Goal: Task Accomplishment & Management: Manage account settings

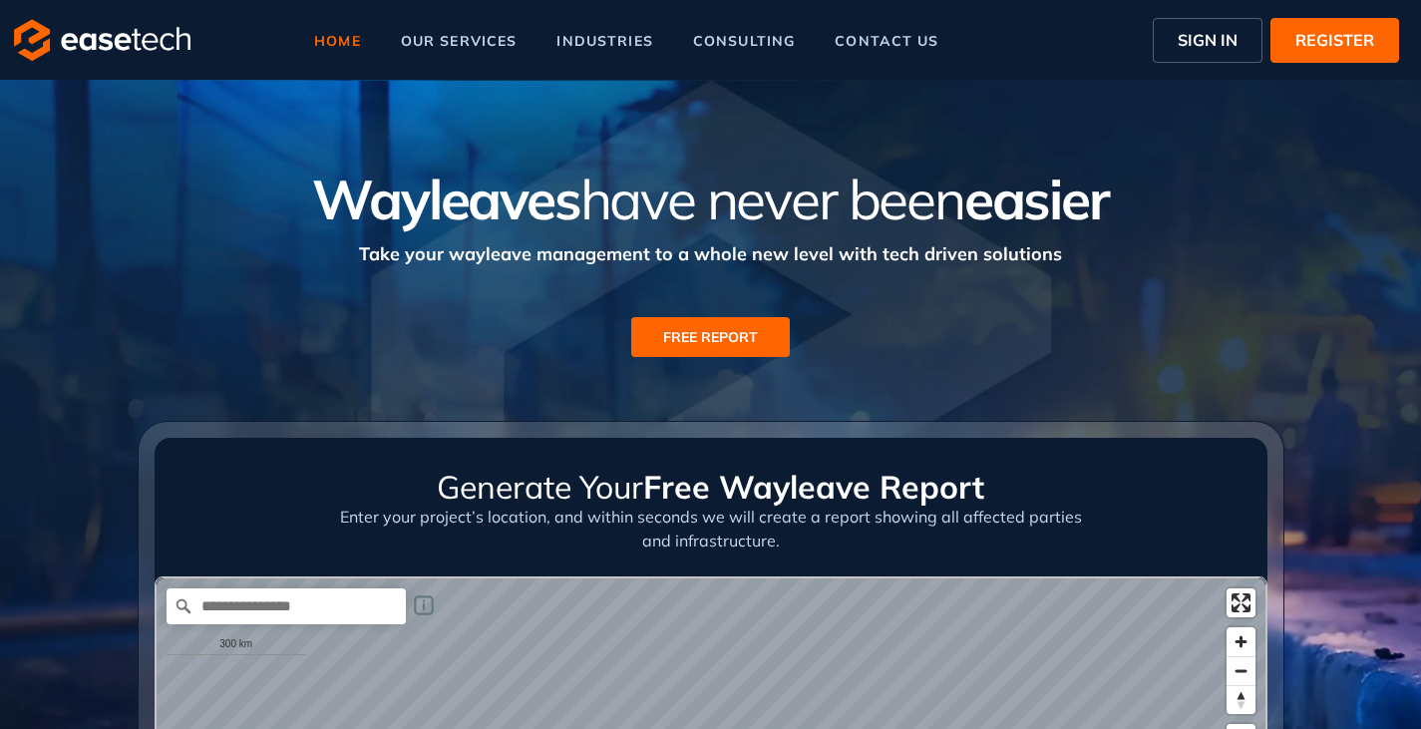
click at [1233, 23] on button "SIGN IN" at bounding box center [1208, 40] width 110 height 45
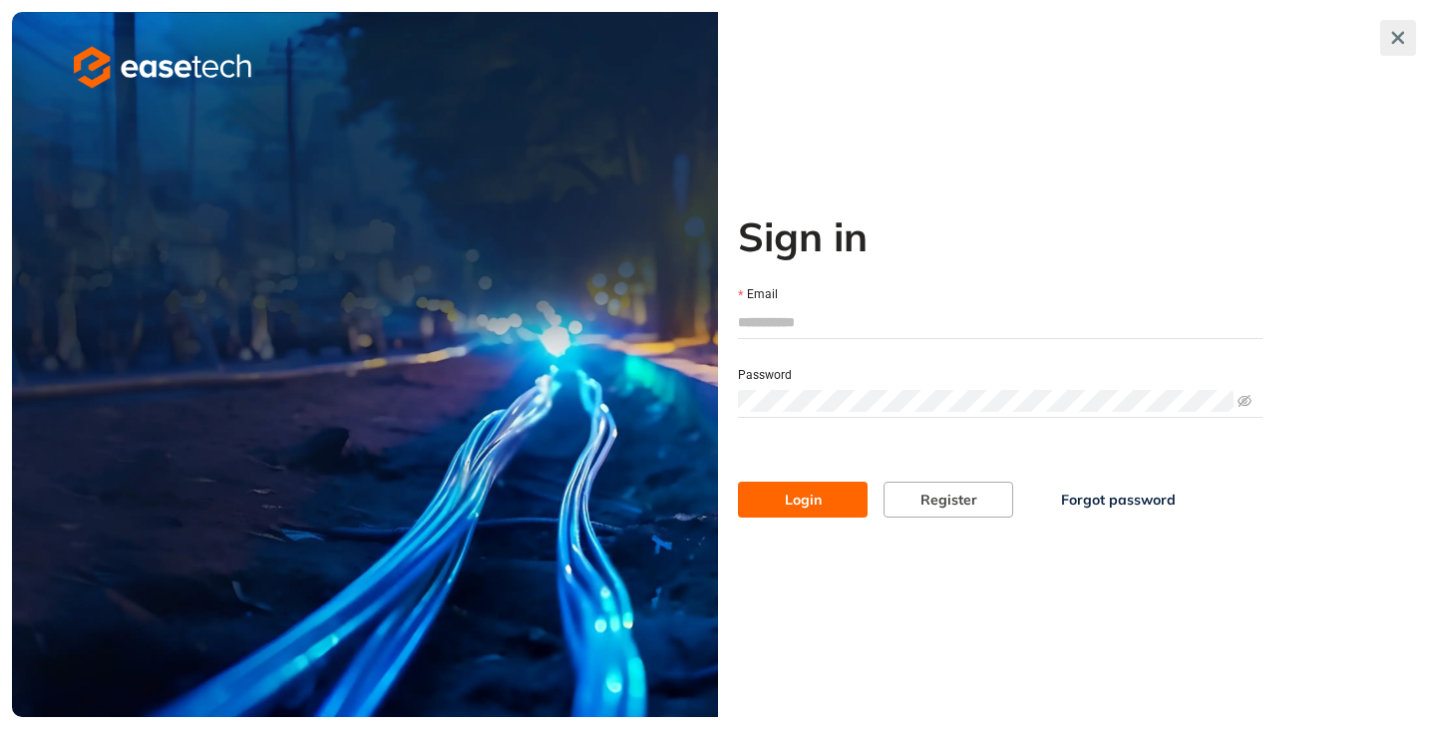
click at [1390, 34] on icon "button" at bounding box center [1398, 38] width 20 height 14
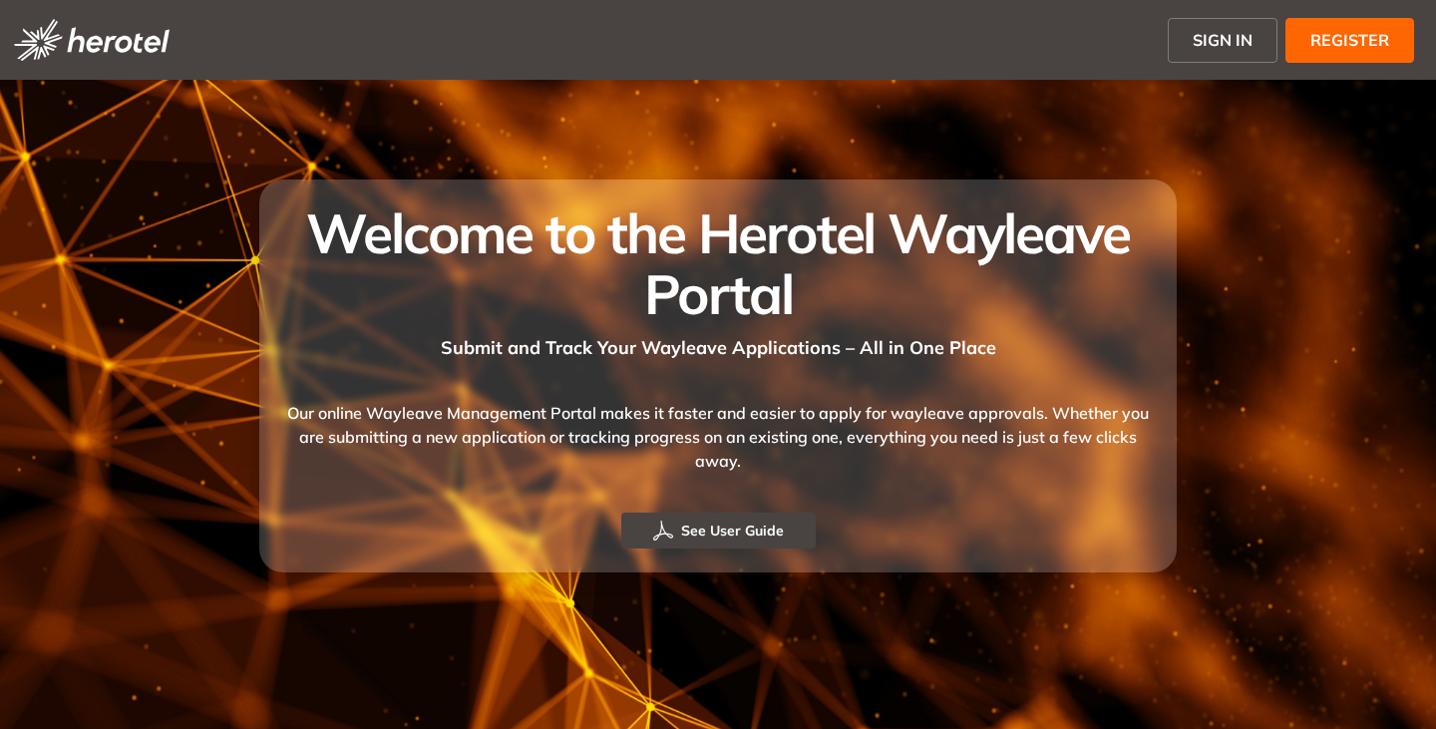
click at [1193, 39] on button "SIGN IN" at bounding box center [1223, 40] width 110 height 45
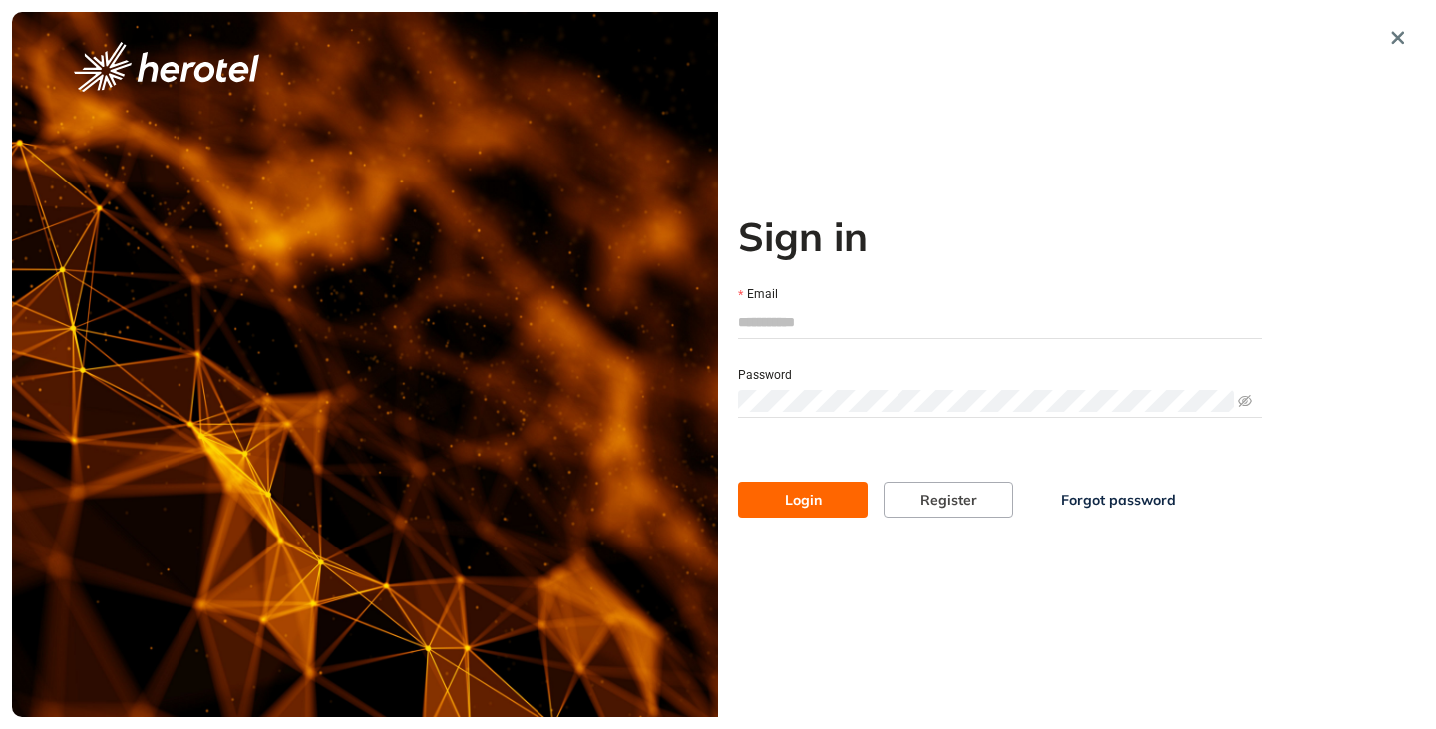
click at [780, 321] on input "Email" at bounding box center [1000, 322] width 524 height 30
type input "**********"
click at [738, 482] on button "Login" at bounding box center [803, 500] width 130 height 36
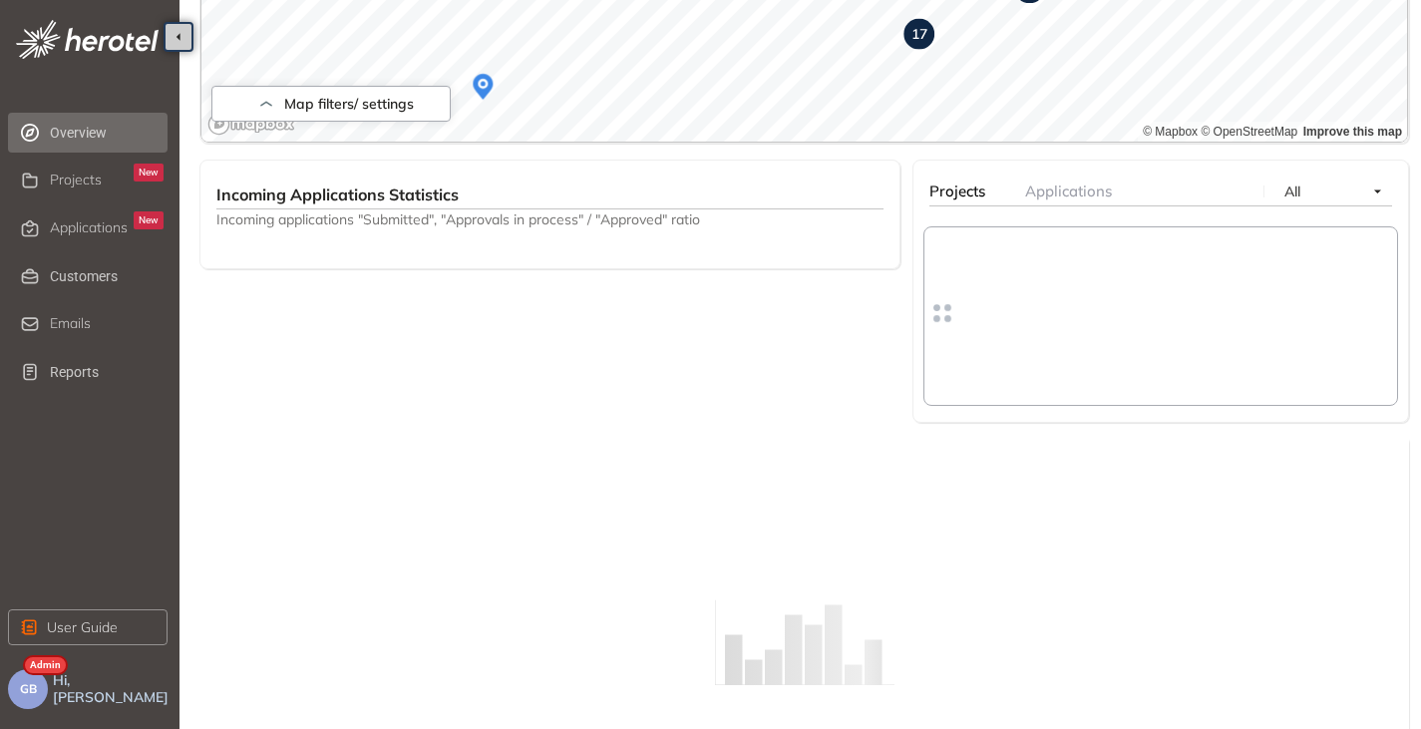
scroll to position [858, 0]
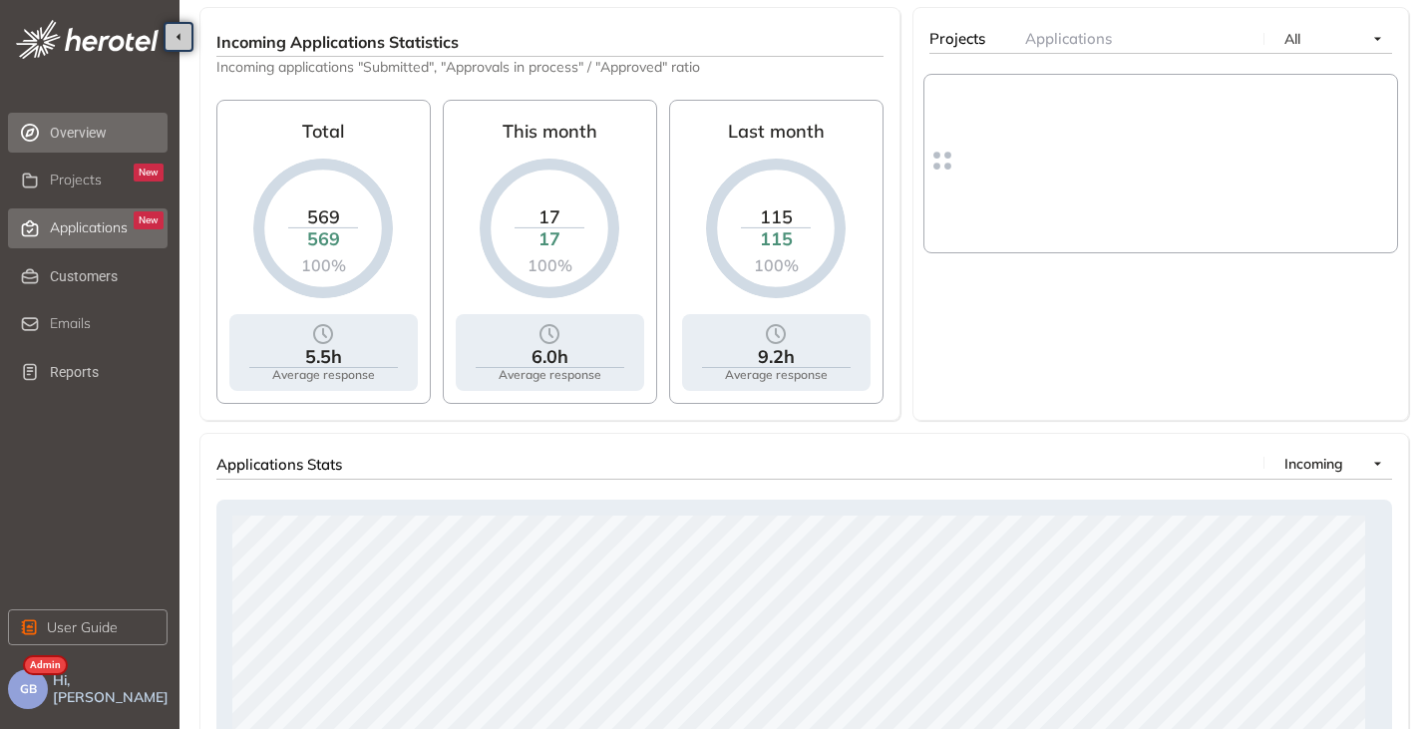
click at [110, 234] on span "Applications" at bounding box center [89, 227] width 78 height 17
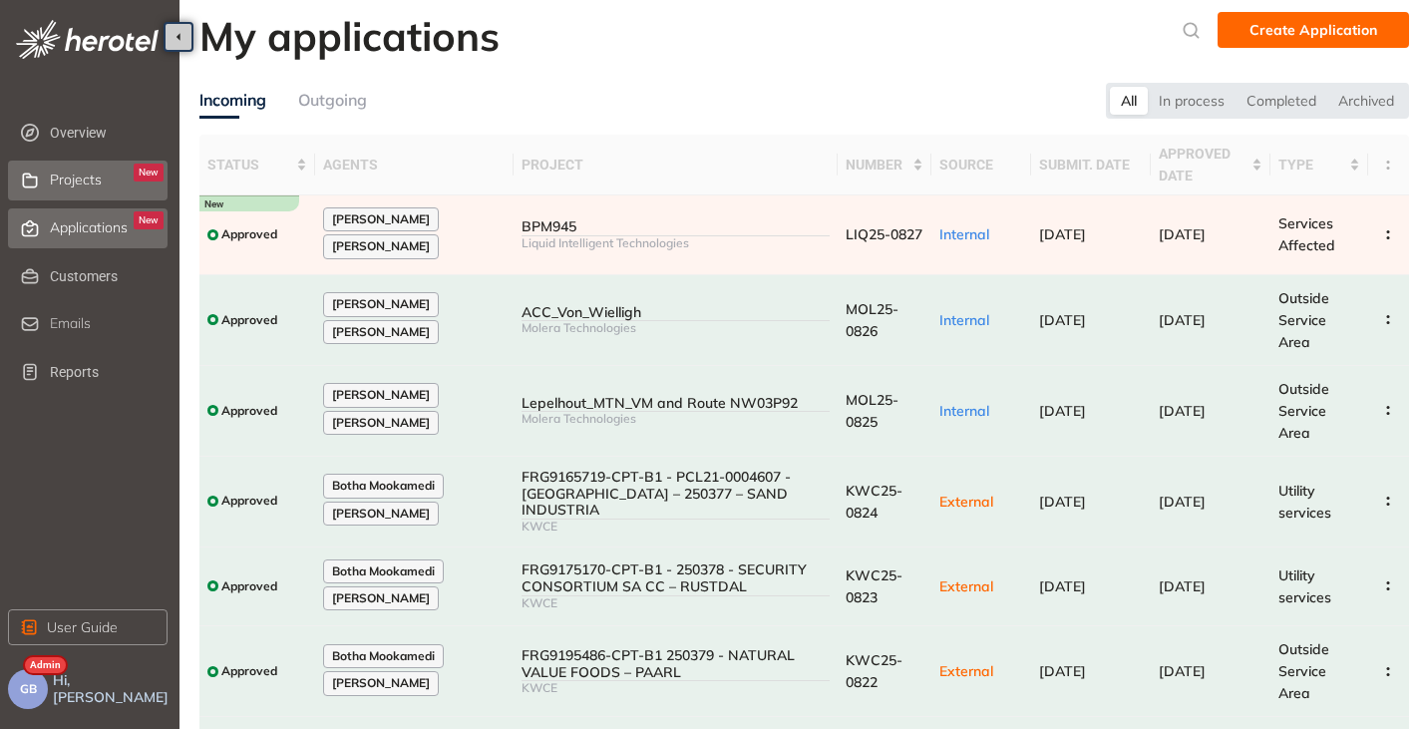
click at [107, 187] on div "Projects New" at bounding box center [107, 181] width 114 height 34
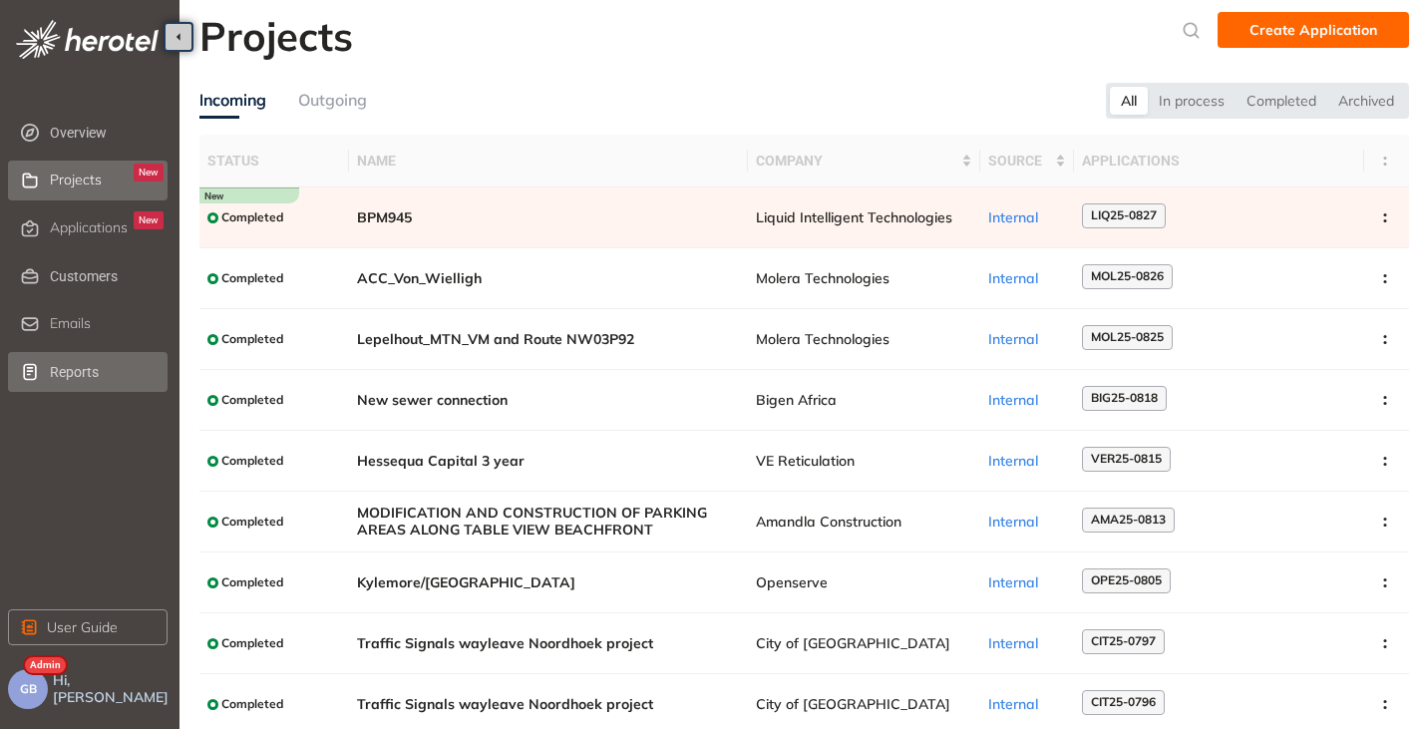
click at [40, 377] on li "Reports" at bounding box center [88, 372] width 160 height 40
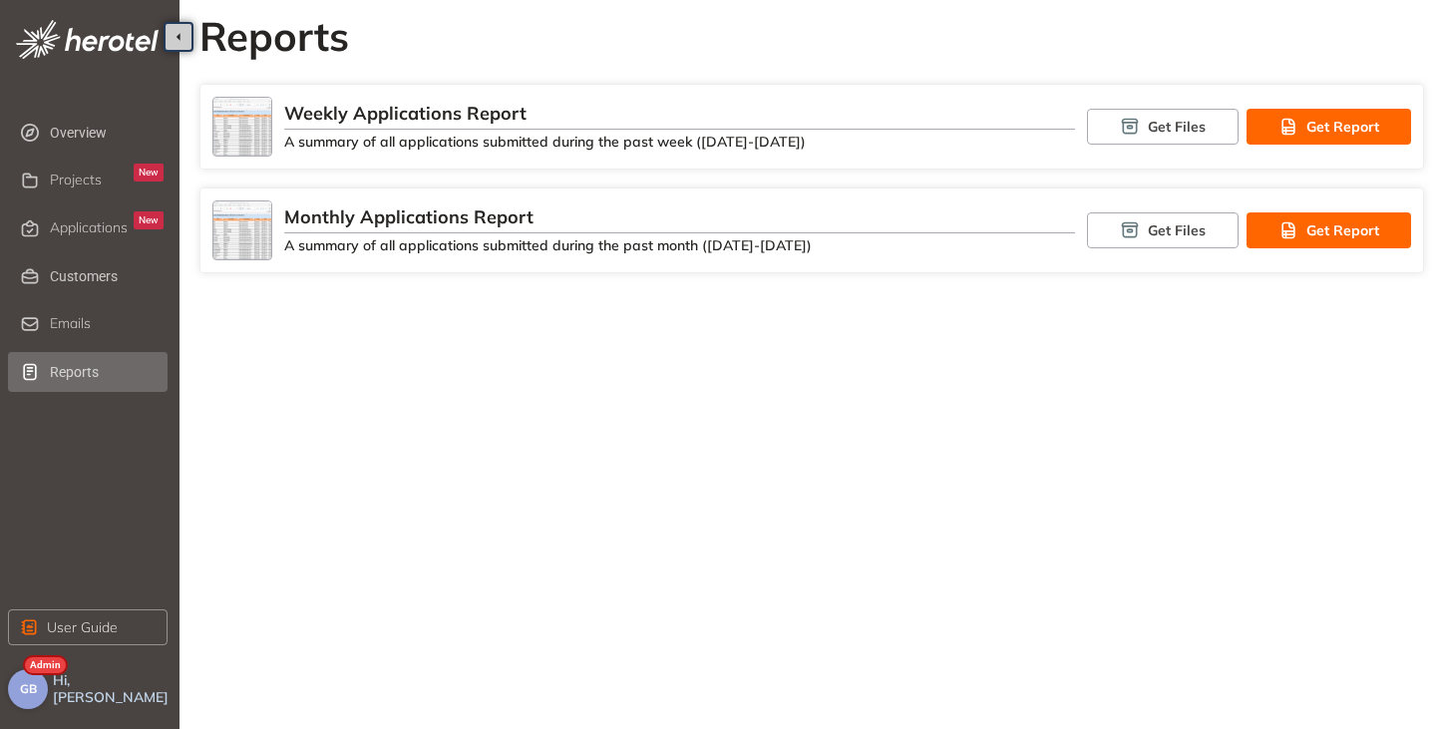
click at [21, 696] on button "GB" at bounding box center [28, 689] width 40 height 40
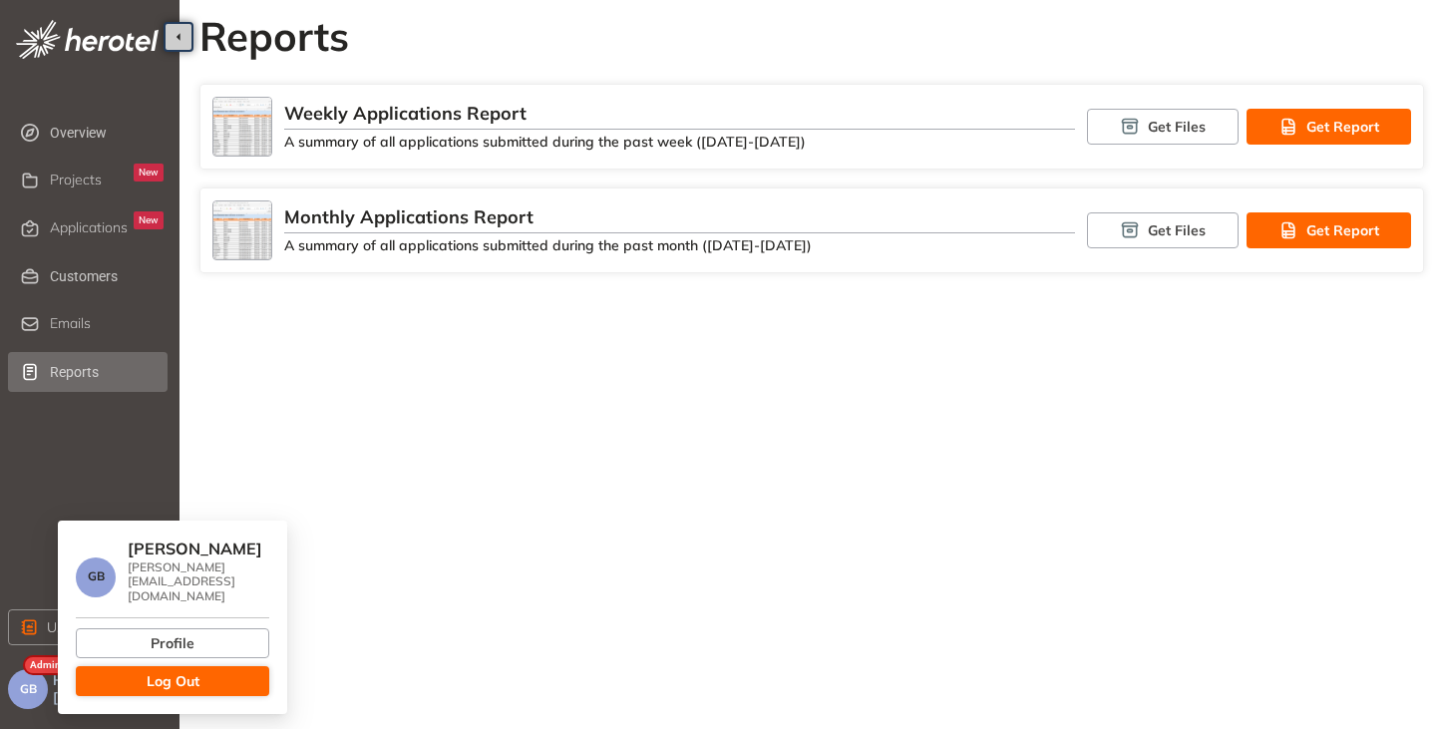
click at [151, 670] on span "Log Out" at bounding box center [173, 681] width 53 height 22
